Goal: Complete application form

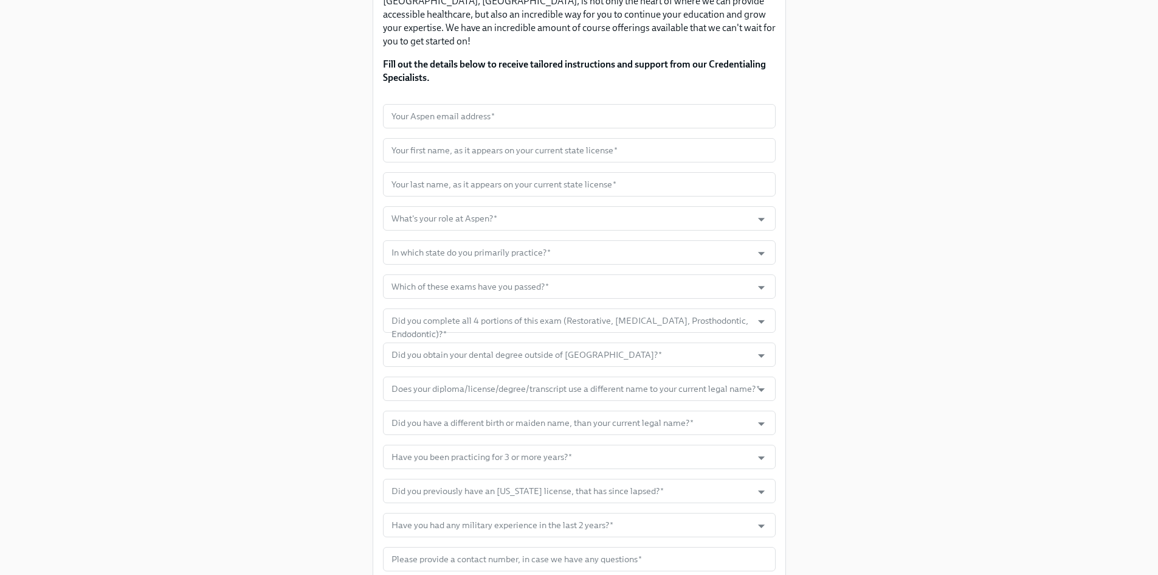
scroll to position [249, 0]
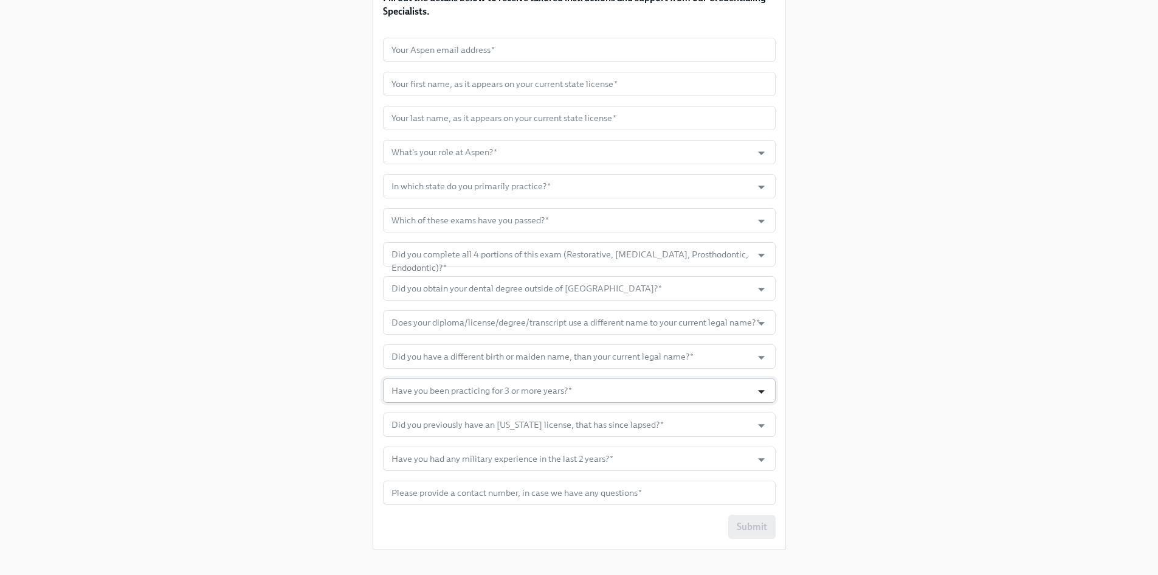
click at [764, 383] on icon "Open" at bounding box center [761, 391] width 16 height 16
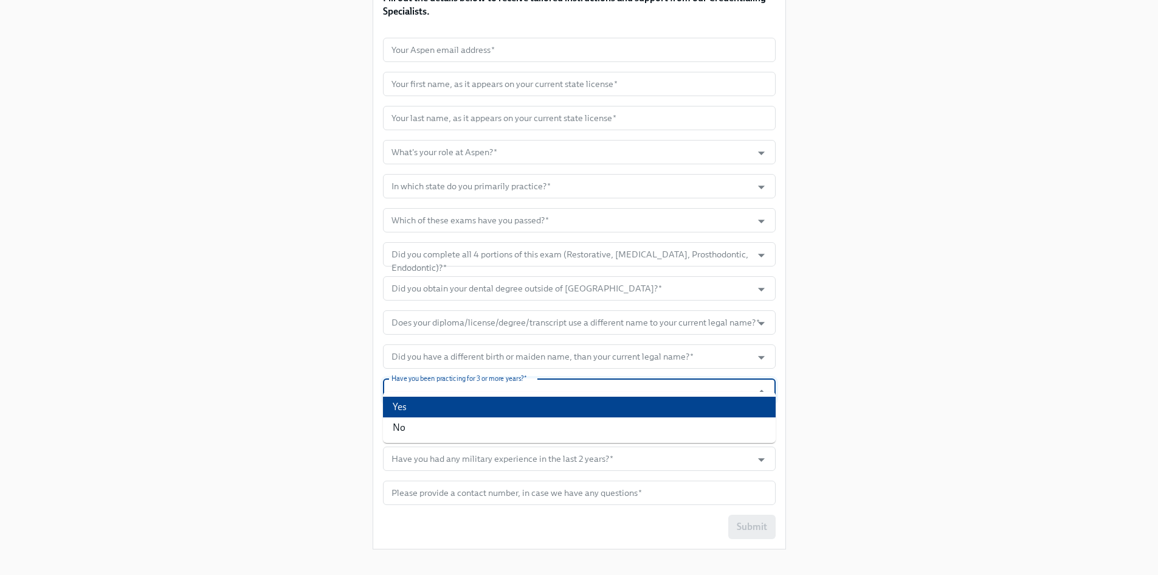
click at [447, 394] on ul "Yes No" at bounding box center [579, 417] width 393 height 51
click at [440, 399] on li "Yes" at bounding box center [579, 406] width 393 height 21
type input "Yes"
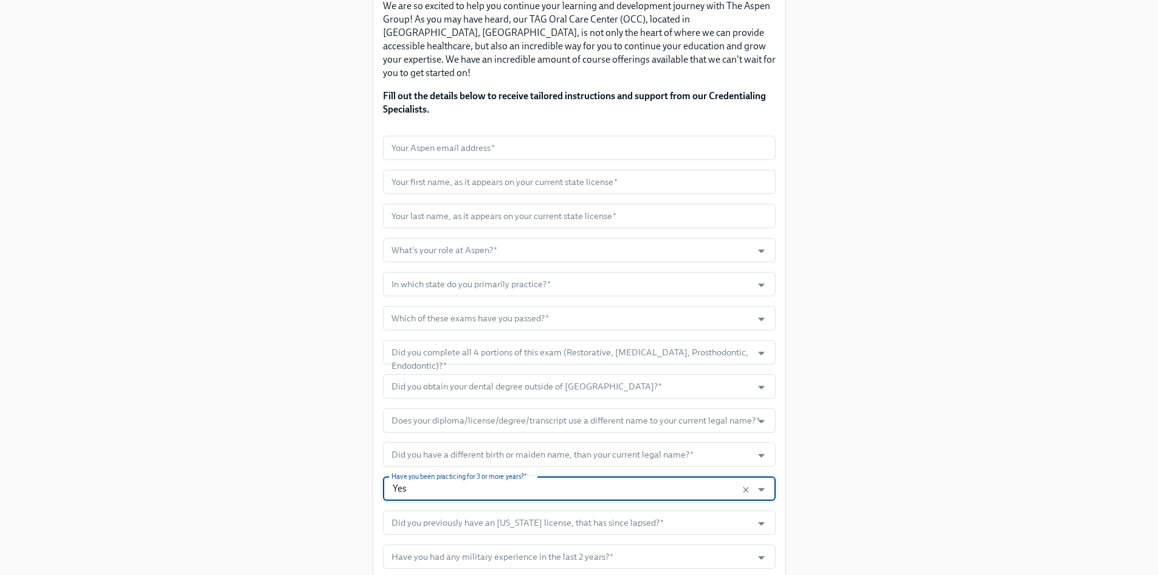
scroll to position [0, 0]
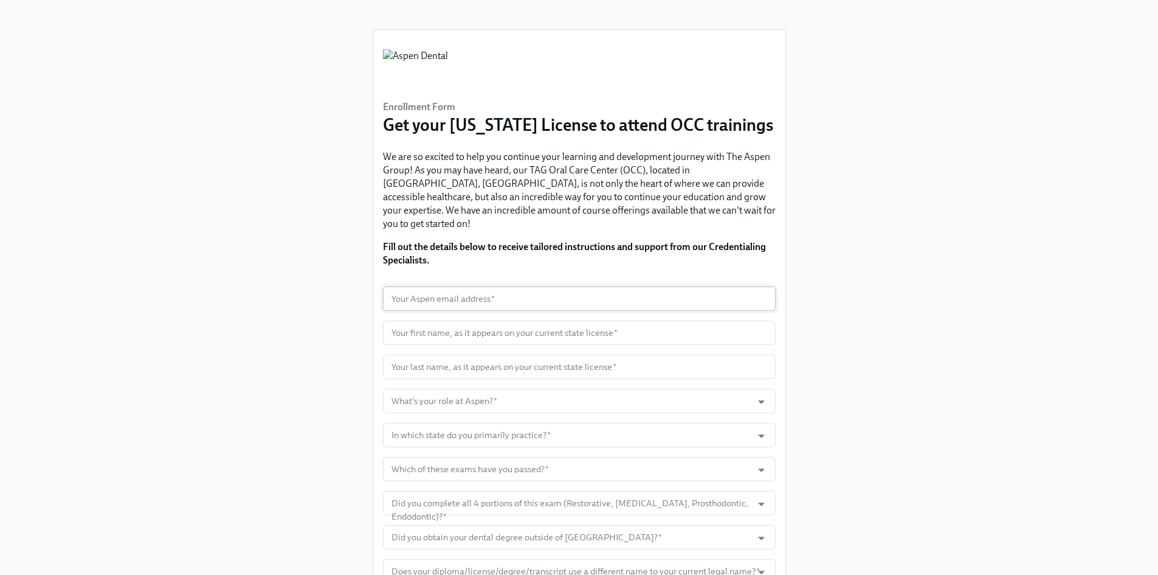
click at [612, 292] on input "text" at bounding box center [579, 298] width 393 height 24
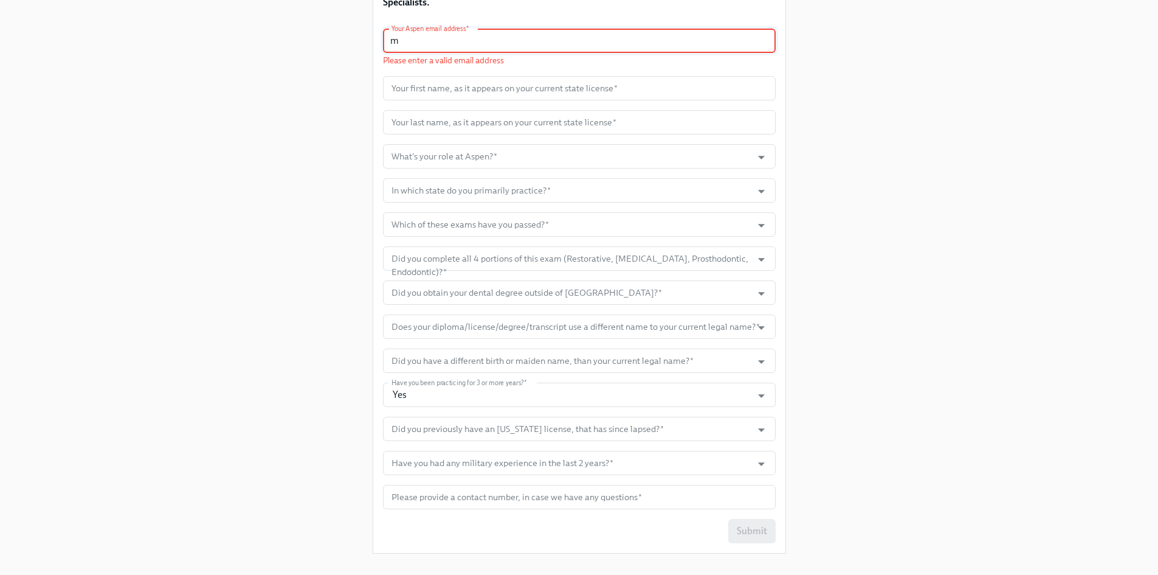
scroll to position [262, 0]
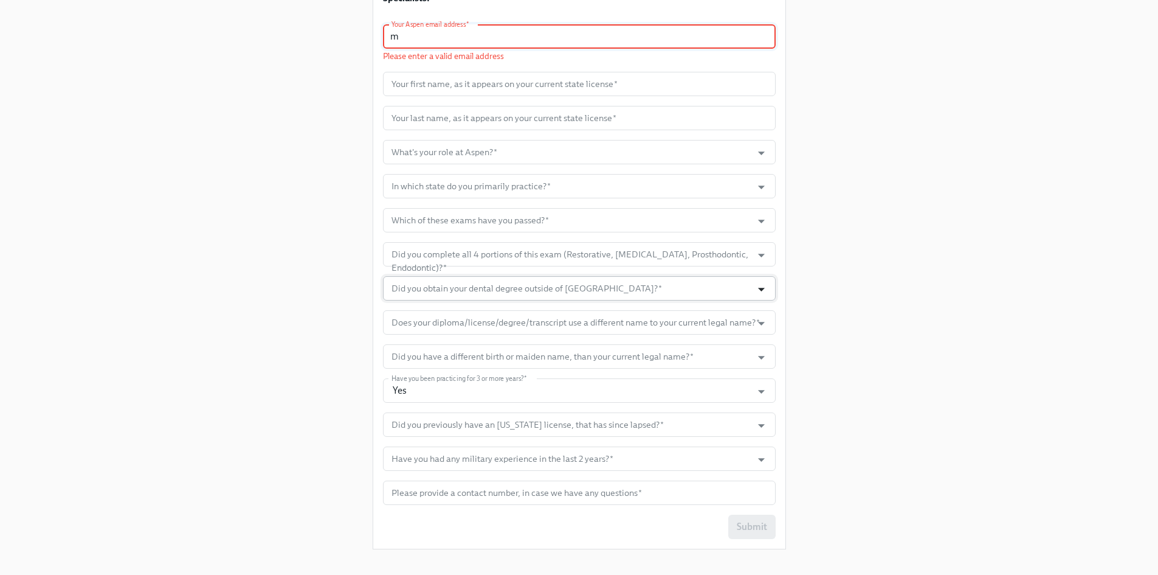
click at [763, 281] on icon "Open" at bounding box center [761, 289] width 16 height 16
type input "m"
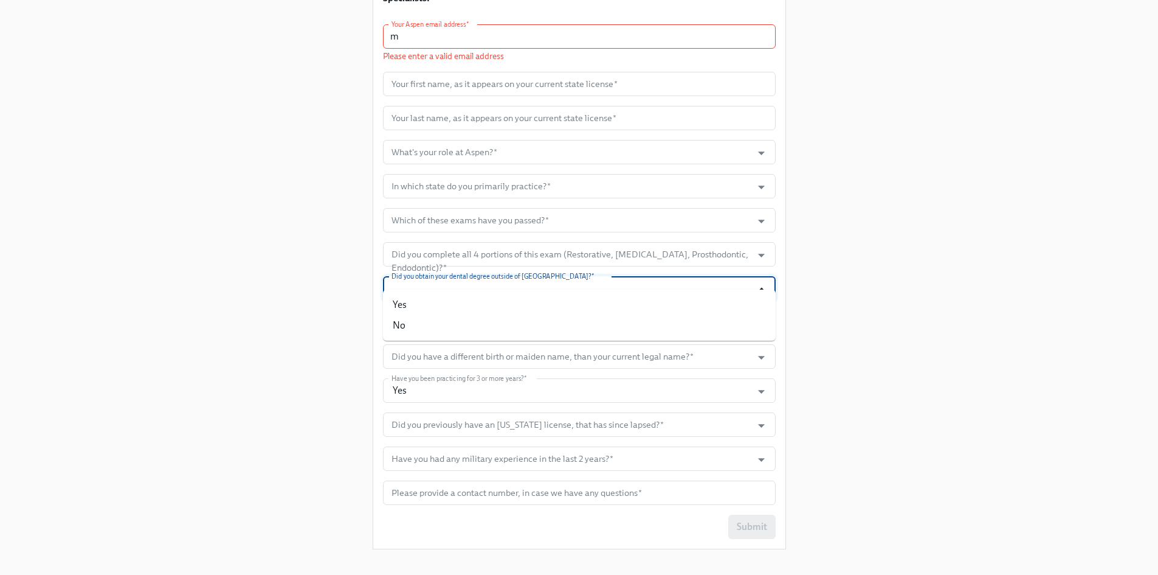
click at [763, 281] on icon "Close" at bounding box center [761, 289] width 16 height 16
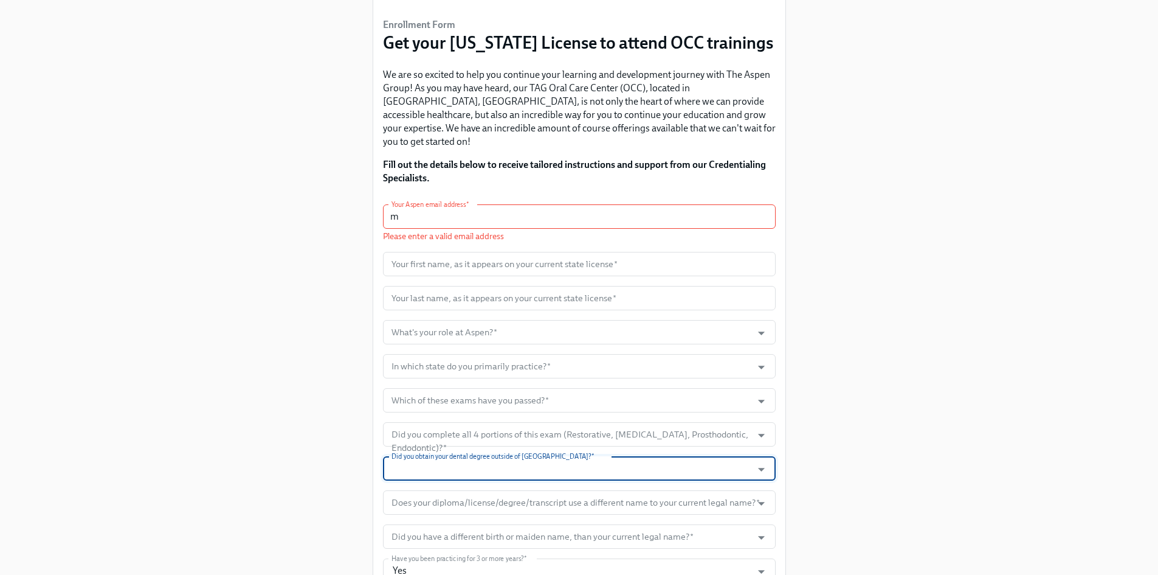
scroll to position [80, 0]
